Goal: Book appointment/travel/reservation

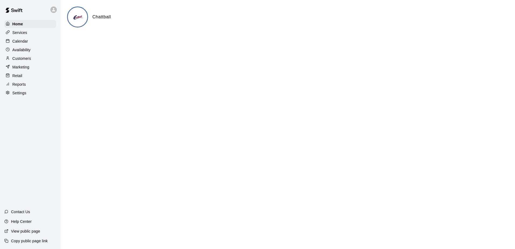
click at [25, 42] on p "Calendar" at bounding box center [20, 41] width 16 height 5
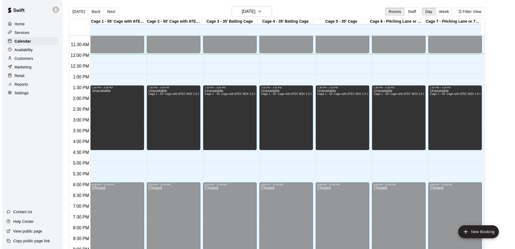
scroll to position [232, 0]
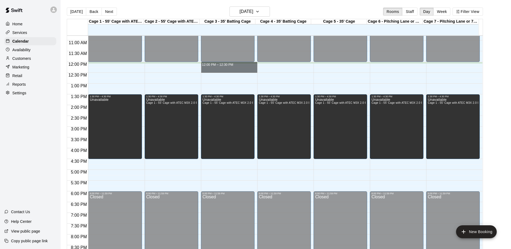
drag, startPoint x: 213, startPoint y: 65, endPoint x: 214, endPoint y: 72, distance: 7.4
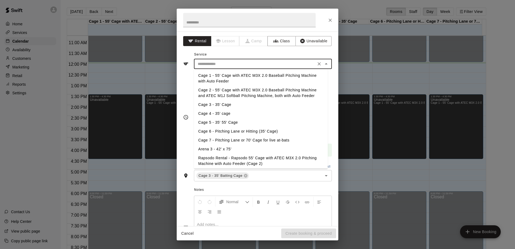
click at [228, 66] on input "text" at bounding box center [255, 64] width 119 height 7
click at [217, 104] on li "Cage 3 - 35' Cage" at bounding box center [261, 104] width 134 height 9
type input "**********"
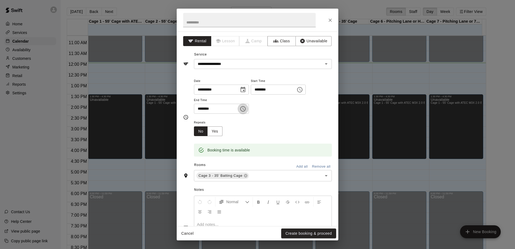
click at [246, 108] on icon "Choose time, selected time is 12:30 PM" at bounding box center [243, 109] width 6 height 6
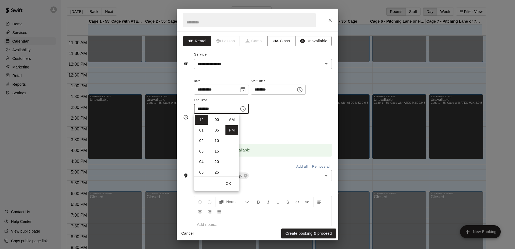
scroll to position [10, 0]
click at [203, 128] on li "01" at bounding box center [201, 130] width 13 height 10
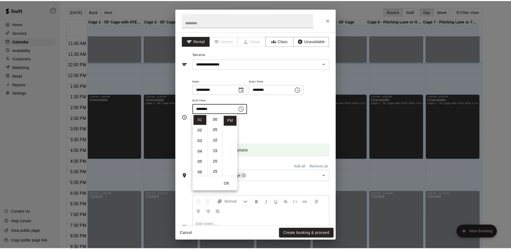
scroll to position [0, 0]
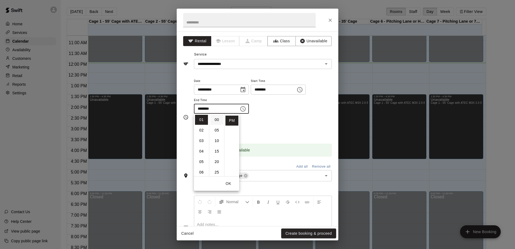
click at [216, 121] on li "00" at bounding box center [216, 120] width 13 height 10
type input "********"
click at [264, 119] on div "Repeats No Yes" at bounding box center [263, 127] width 138 height 17
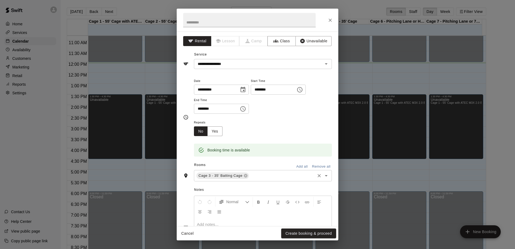
click at [266, 178] on input "text" at bounding box center [282, 175] width 65 height 7
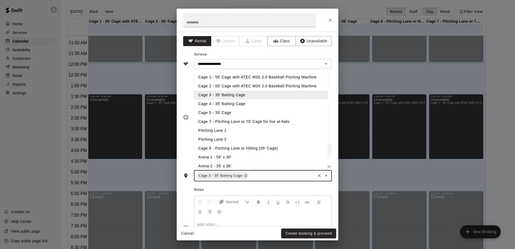
click at [224, 76] on li "Cage 1 - 55' Cage with ATEC M3X 2.0 Baseball Pitching Machine" at bounding box center [261, 77] width 134 height 9
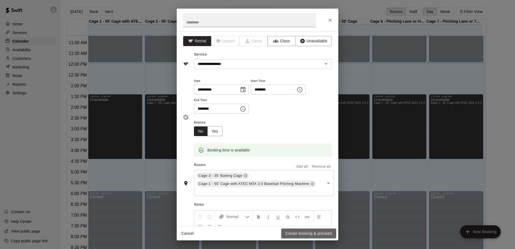
click at [297, 230] on button "Create booking & proceed" at bounding box center [308, 233] width 55 height 10
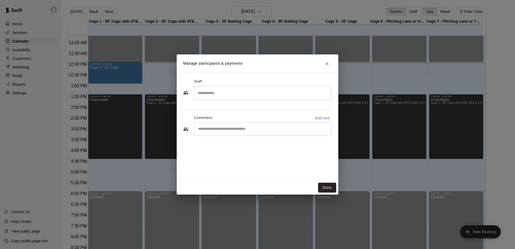
click at [249, 131] on input "Start typing to search customers..." at bounding box center [262, 128] width 133 height 5
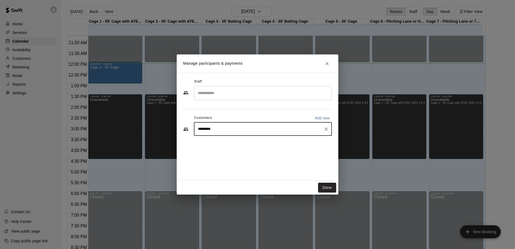
type input "**********"
drag, startPoint x: 235, startPoint y: 137, endPoint x: 227, endPoint y: 146, distance: 12.2
click at [227, 146] on span "[PERSON_NAME][EMAIL_ADDRESS][DOMAIN_NAME]" at bounding box center [252, 147] width 86 height 4
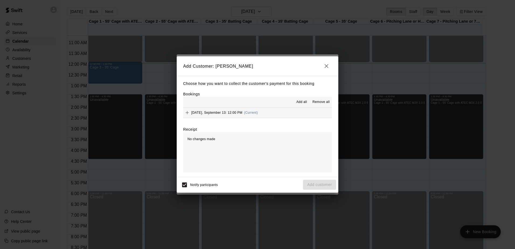
click at [276, 114] on button "[DATE], September 13: 12:00 PM (Current)" at bounding box center [257, 113] width 149 height 10
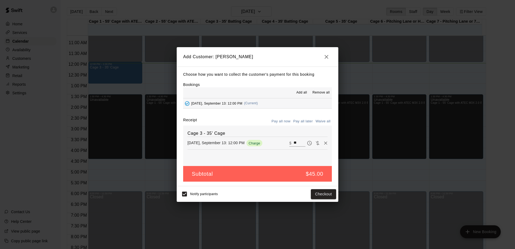
click at [323, 55] on button "button" at bounding box center [326, 56] width 11 height 11
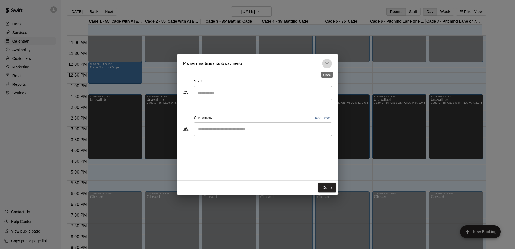
click at [325, 63] on icon "Close" at bounding box center [326, 63] width 5 height 5
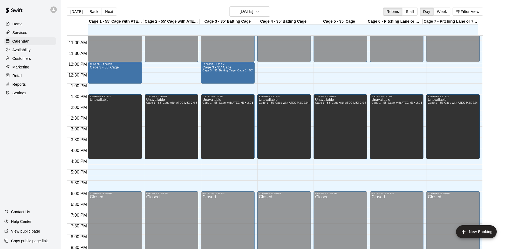
click at [27, 60] on p "Customers" at bounding box center [21, 58] width 19 height 5
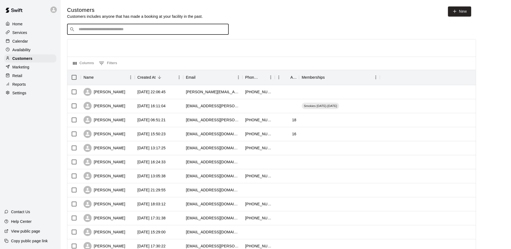
click at [88, 30] on input "Search customers by name or email" at bounding box center [151, 29] width 149 height 5
type input "******"
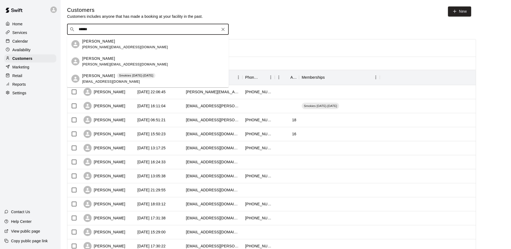
click at [105, 78] on p "[PERSON_NAME]" at bounding box center [98, 76] width 33 height 6
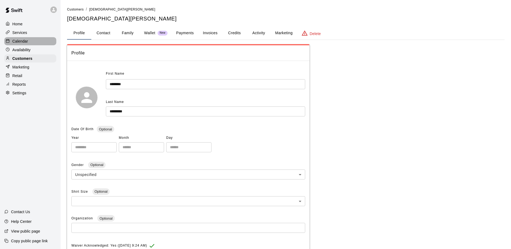
click at [24, 39] on div "Calendar" at bounding box center [30, 41] width 52 height 8
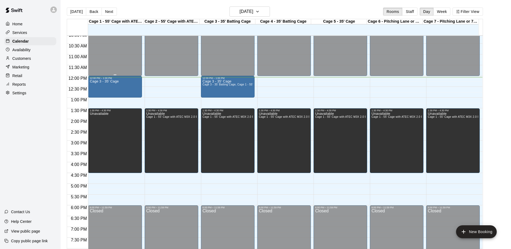
scroll to position [179, 0]
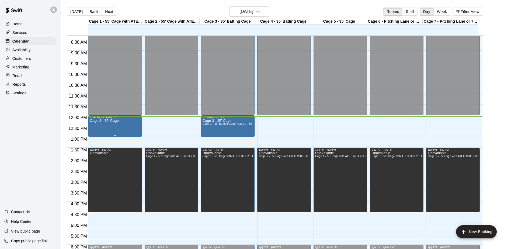
click at [134, 124] on div "Cage 3 - 35' Cage" at bounding box center [115, 243] width 50 height 249
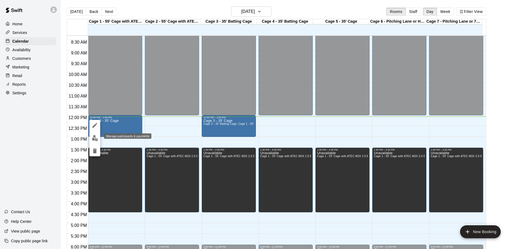
click at [94, 137] on img "edit" at bounding box center [95, 138] width 6 height 6
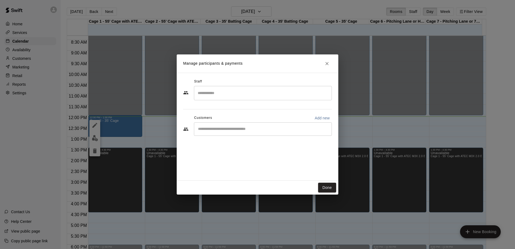
click at [249, 129] on input "Start typing to search customers..." at bounding box center [262, 128] width 133 height 5
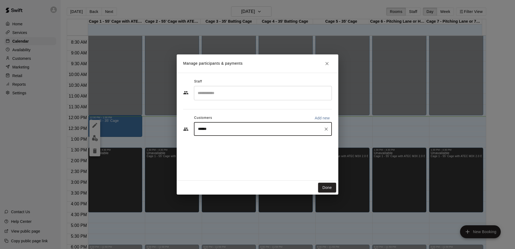
type input "*******"
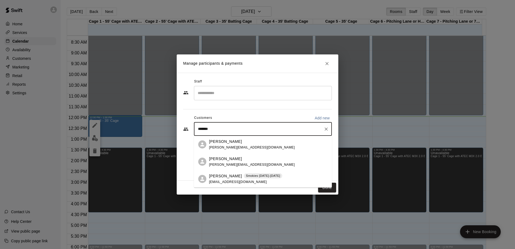
click at [236, 179] on div "[PERSON_NAME] Smokies [DATE]-[DATE] [EMAIL_ADDRESS][DOMAIN_NAME]" at bounding box center [245, 179] width 73 height 12
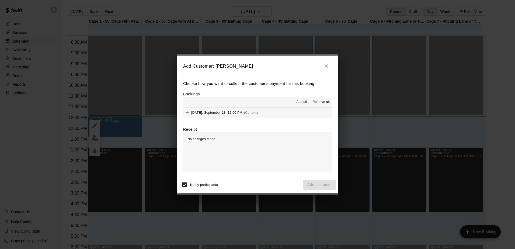
click at [277, 120] on div "Choose how you want to collect the customer's payment for this booking Bookings…" at bounding box center [258, 126] width 162 height 101
click at [276, 114] on button "[DATE], September 13: 12:00 PM (Current)" at bounding box center [257, 113] width 149 height 10
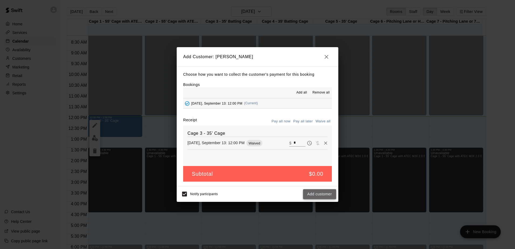
click at [313, 194] on button "Add customer" at bounding box center [319, 194] width 33 height 10
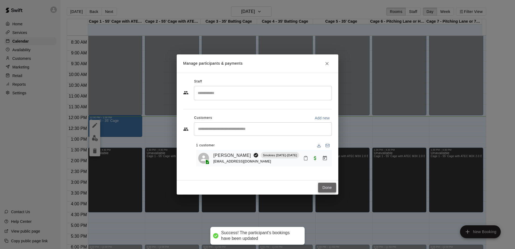
click at [330, 186] on button "Done" at bounding box center [327, 188] width 18 height 10
